Goal: Transaction & Acquisition: Purchase product/service

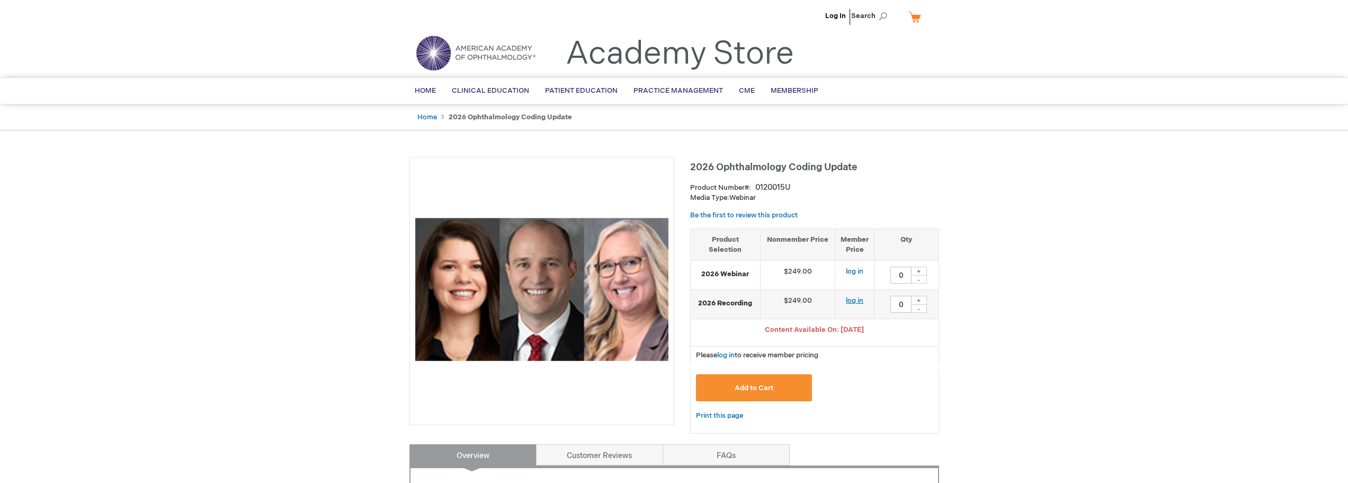
click at [856, 298] on link "log in" at bounding box center [854, 300] width 17 height 8
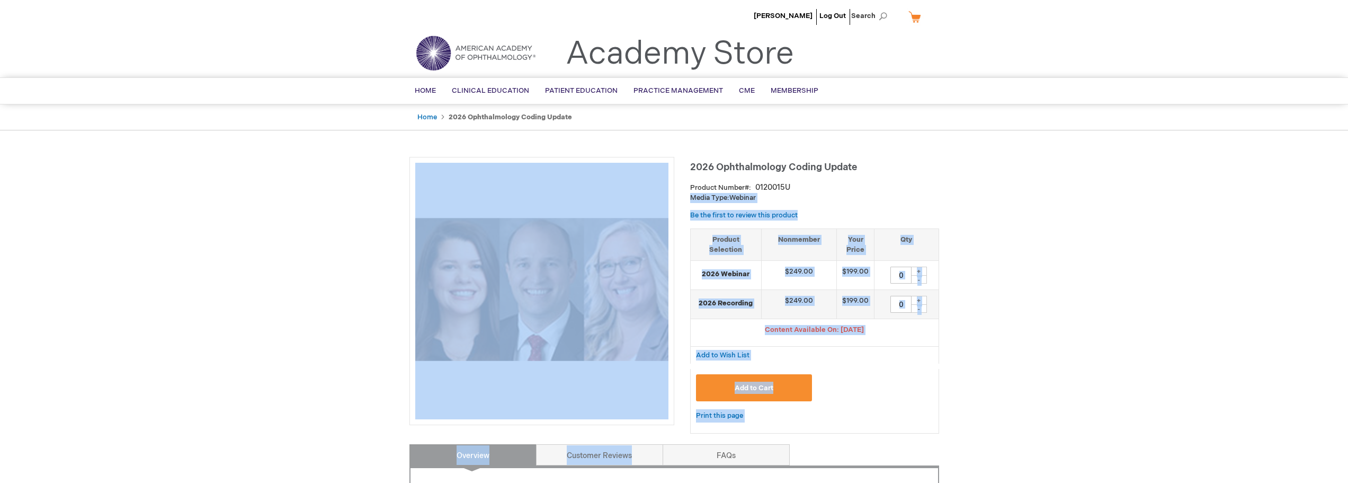
drag, startPoint x: 689, startPoint y: 170, endPoint x: 891, endPoint y: 184, distance: 202.3
click at [917, 188] on div "Product Number 0120015U" at bounding box center [814, 187] width 249 height 11
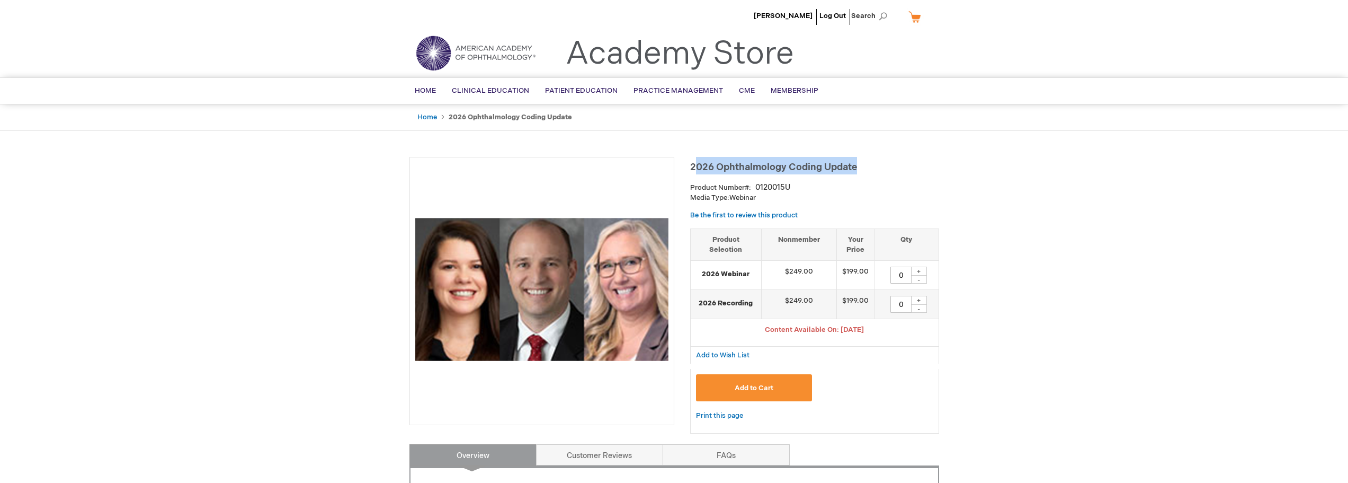
drag, startPoint x: 859, startPoint y: 167, endPoint x: 694, endPoint y: 165, distance: 164.2
click at [694, 165] on h1 "2026 Ophthalmology Coding Update" at bounding box center [814, 165] width 249 height 17
